Goal: Find specific page/section: Find specific page/section

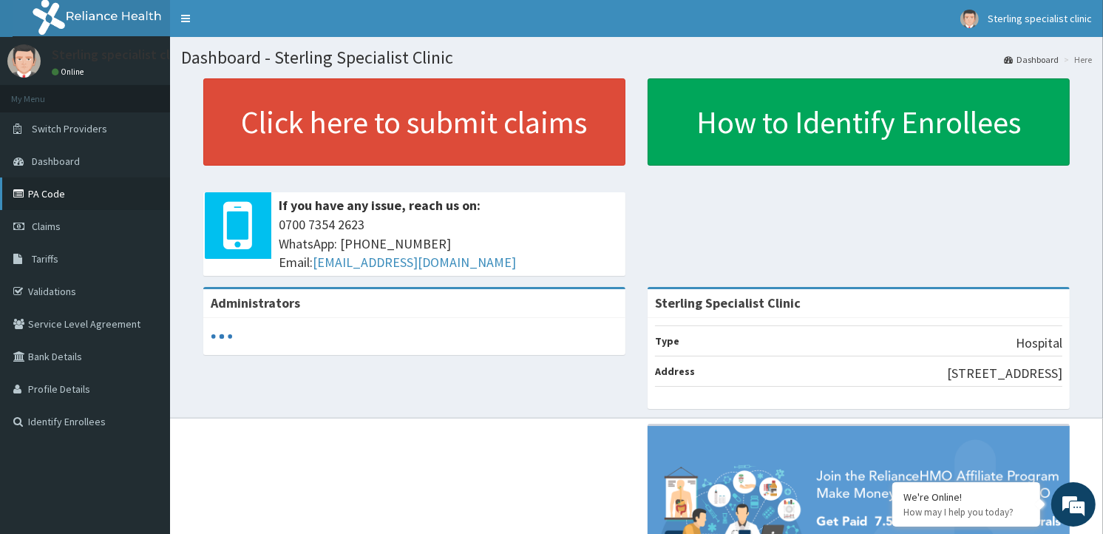
click at [62, 198] on link "PA Code" at bounding box center [85, 194] width 170 height 33
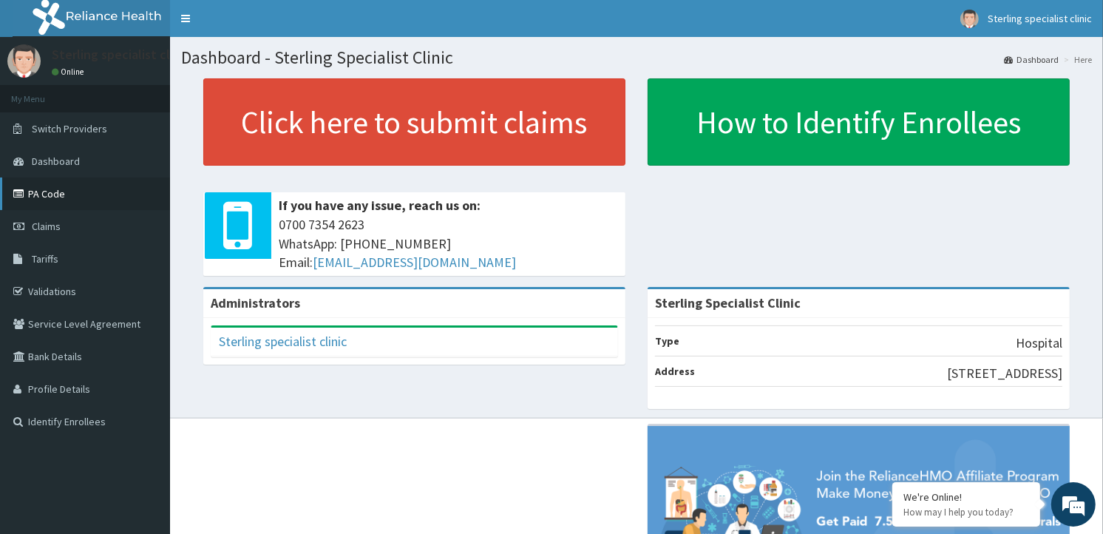
click at [45, 200] on link "PA Code" at bounding box center [85, 194] width 170 height 33
